Goal: Task Accomplishment & Management: Use online tool/utility

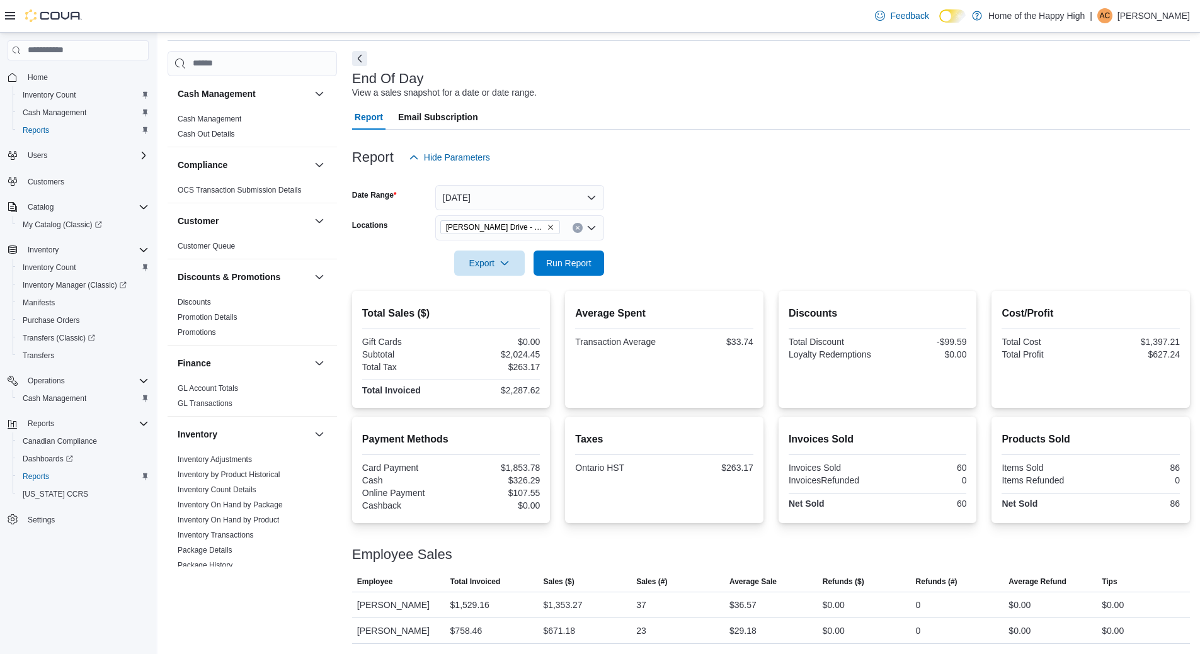
scroll to position [628, 0]
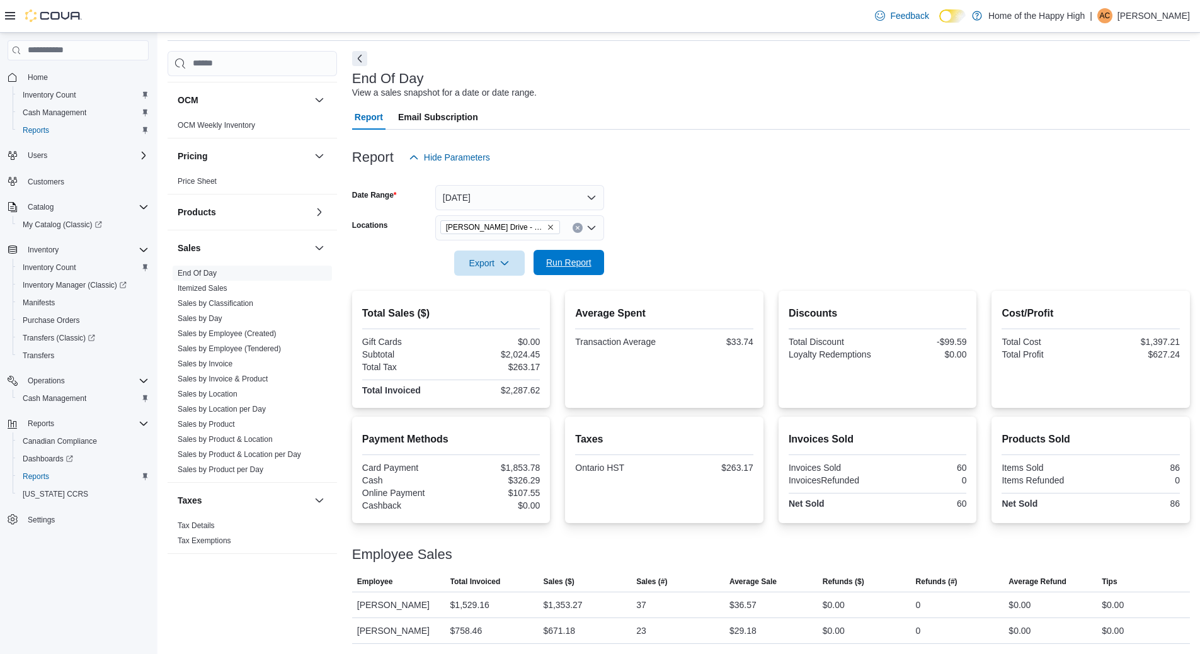
click at [571, 267] on span "Run Report" at bounding box center [568, 262] width 45 height 13
click at [572, 252] on span "Run Report" at bounding box center [568, 262] width 55 height 25
click at [1130, 14] on p "Ashleigh Campbell" at bounding box center [1153, 15] width 72 height 15
click at [1117, 125] on span "Sign Out" at bounding box center [1109, 124] width 34 height 13
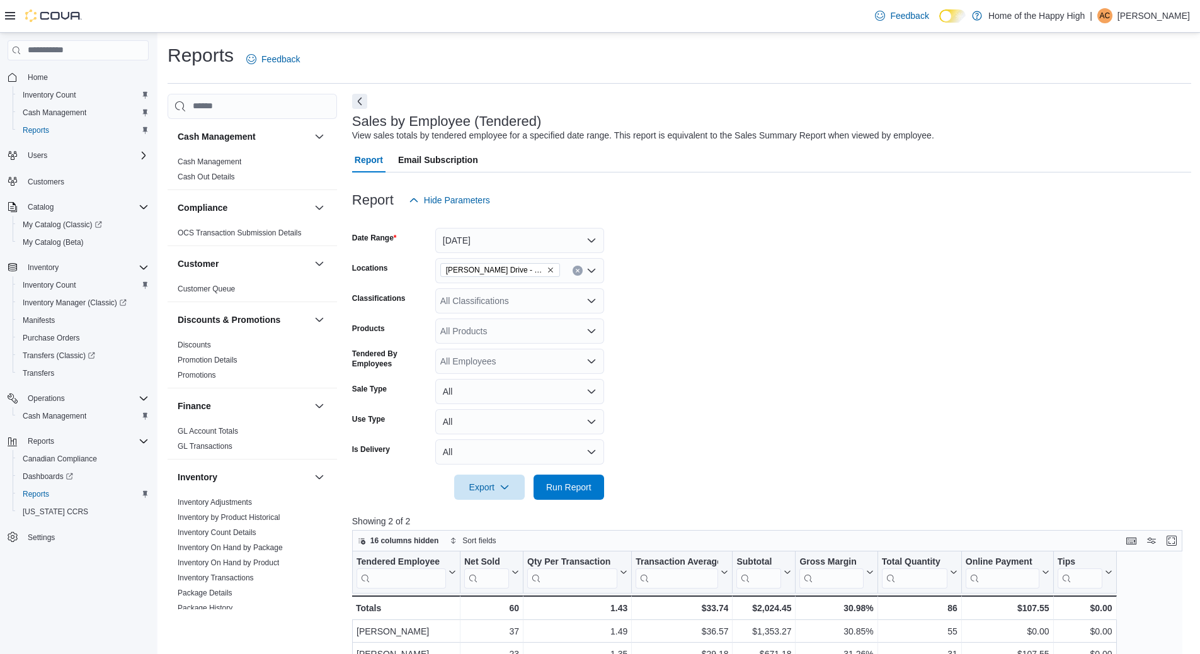
scroll to position [504, 0]
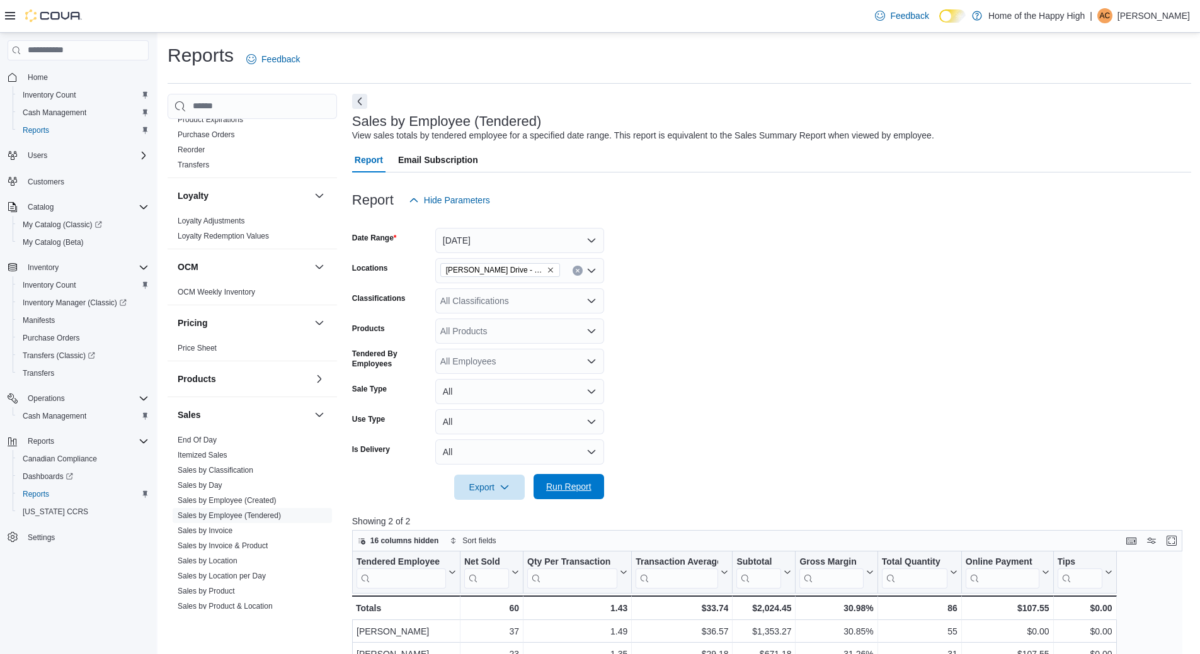
click at [561, 496] on span "Run Report" at bounding box center [568, 486] width 55 height 25
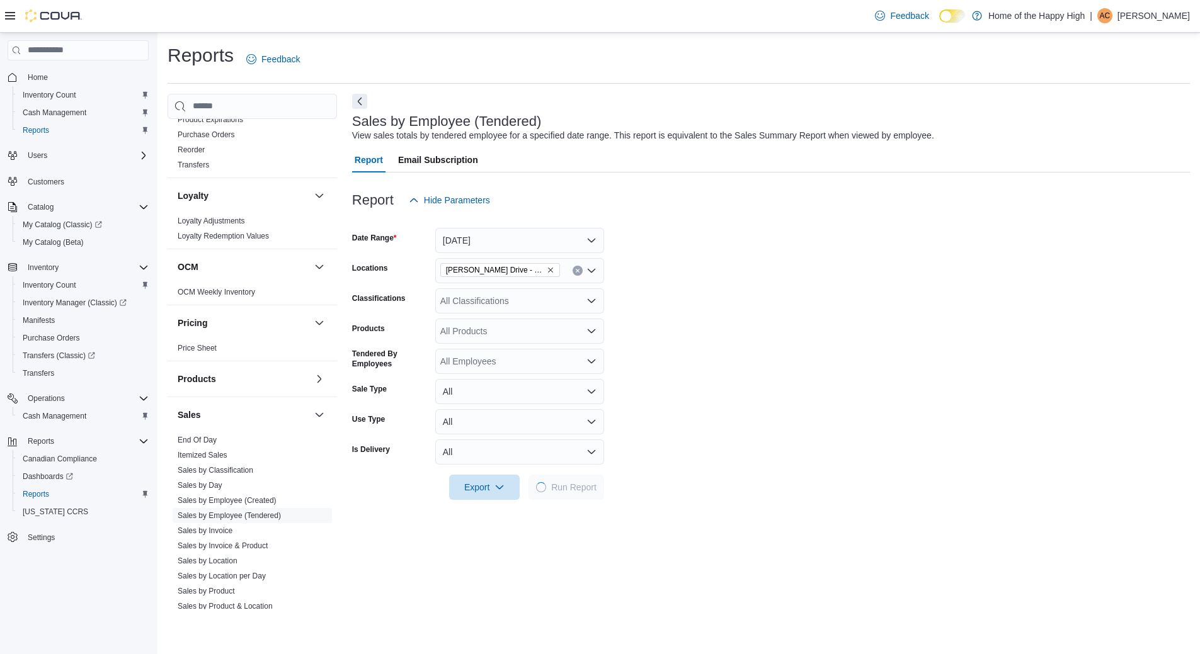
scroll to position [63, 0]
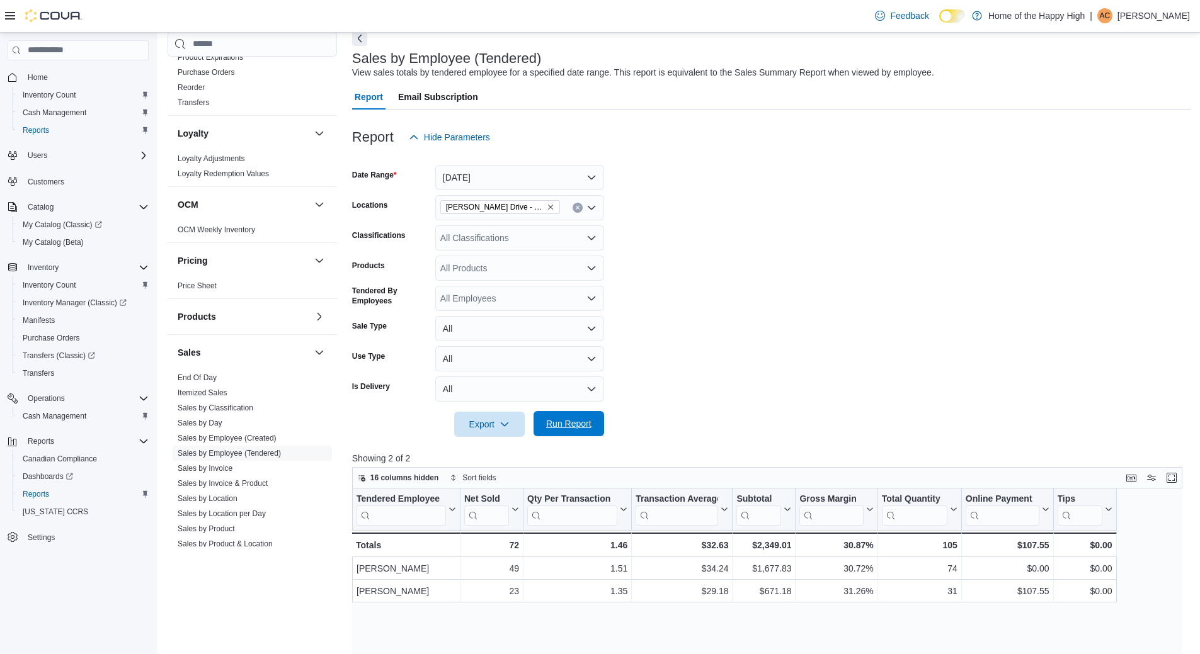
click at [582, 420] on span "Run Report" at bounding box center [568, 424] width 45 height 13
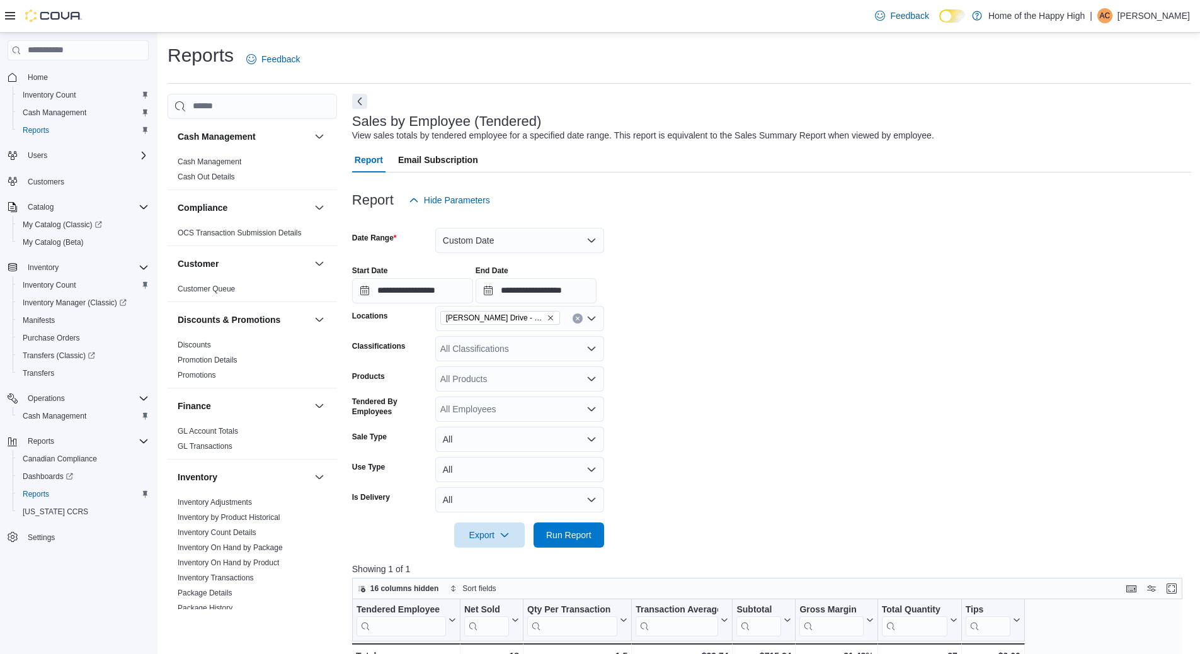
scroll to position [126, 0]
